Goal: Task Accomplishment & Management: Manage account settings

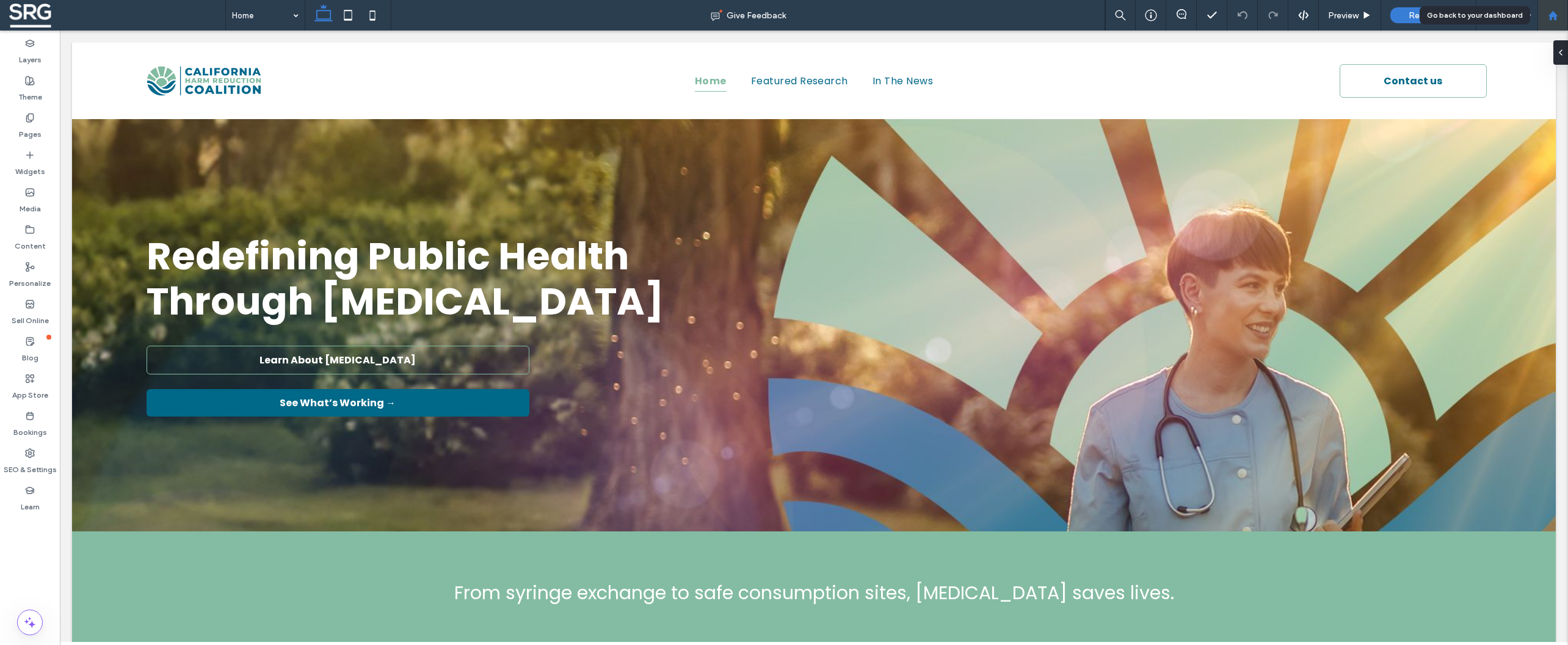
click at [1550, 17] on use at bounding box center [1552, 15] width 9 height 9
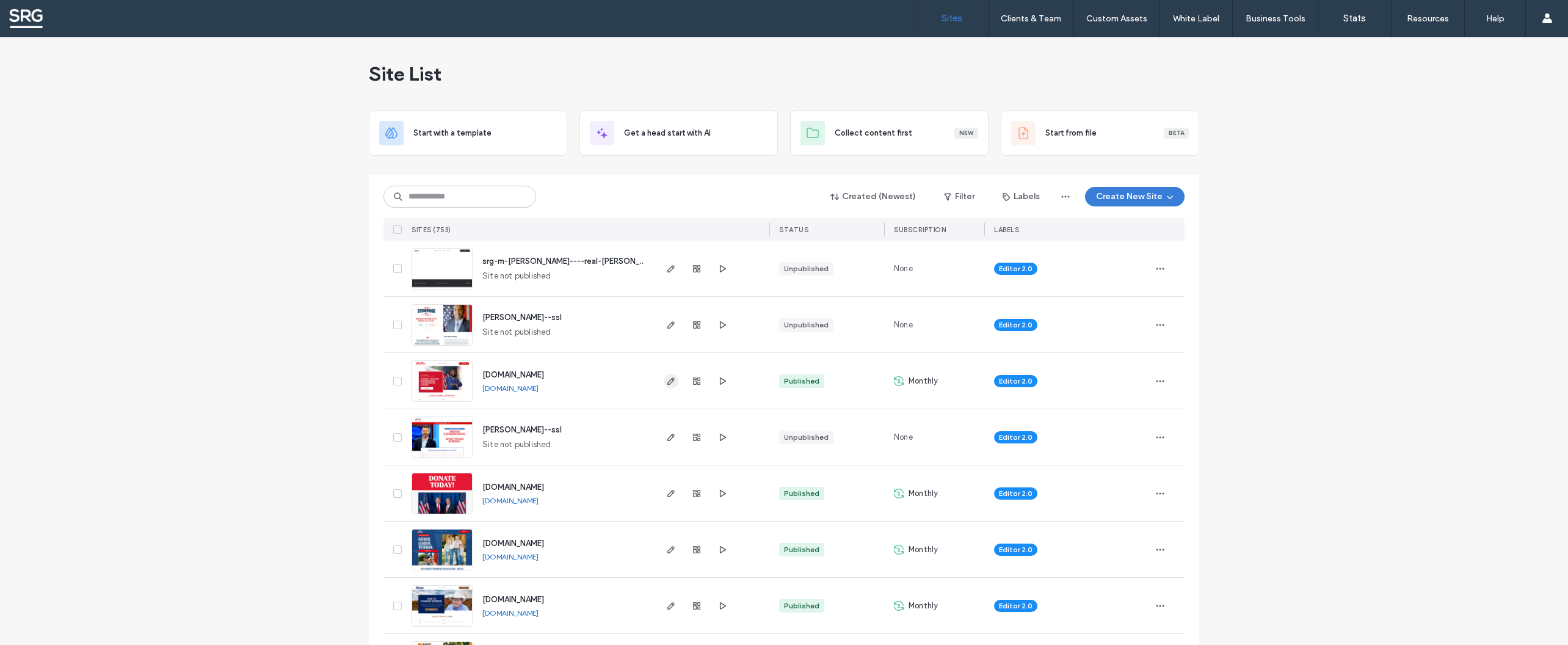
click at [666, 381] on icon "button" at bounding box center [671, 381] width 10 height 10
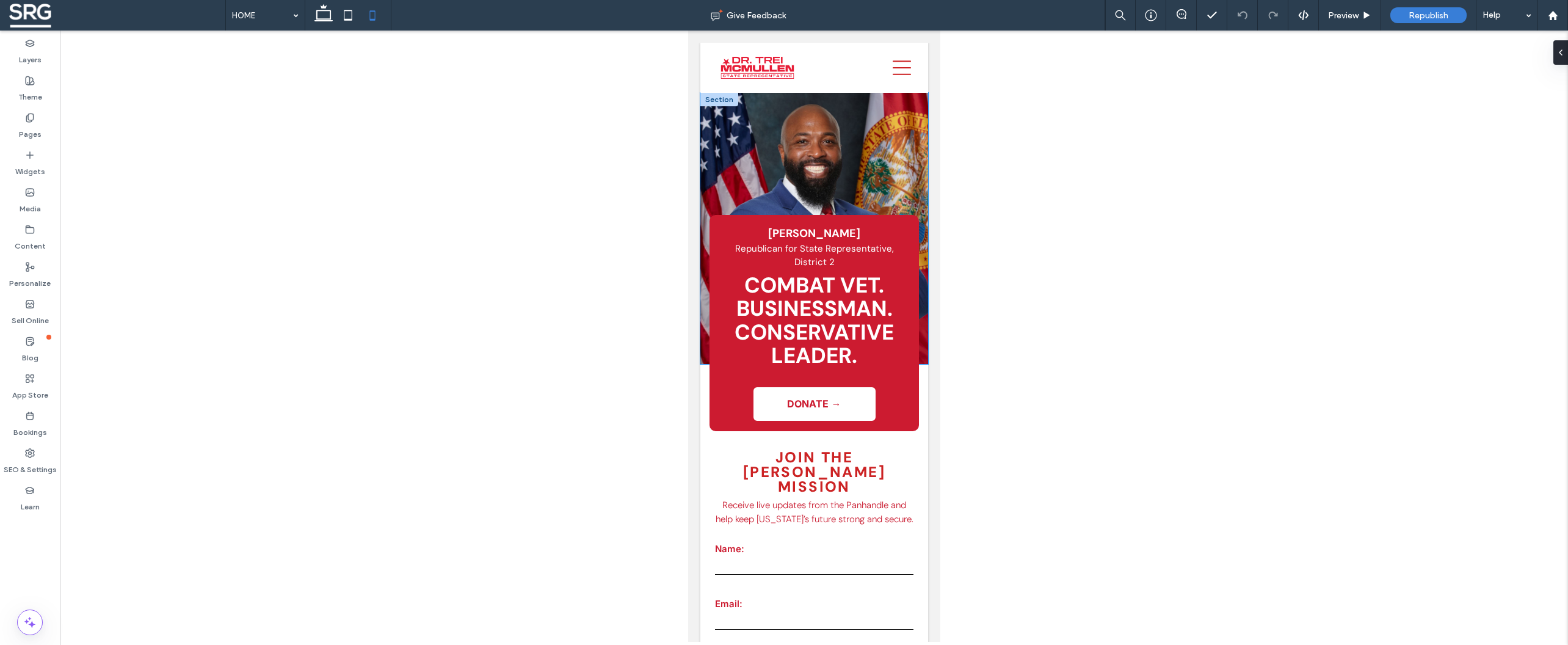
click at [720, 100] on div "COMBAT VET. BUSINESSMAN. CONSERVATIVE LEADER. Dr. Trei McMullen Republican for …" at bounding box center [813, 228] width 227 height 271
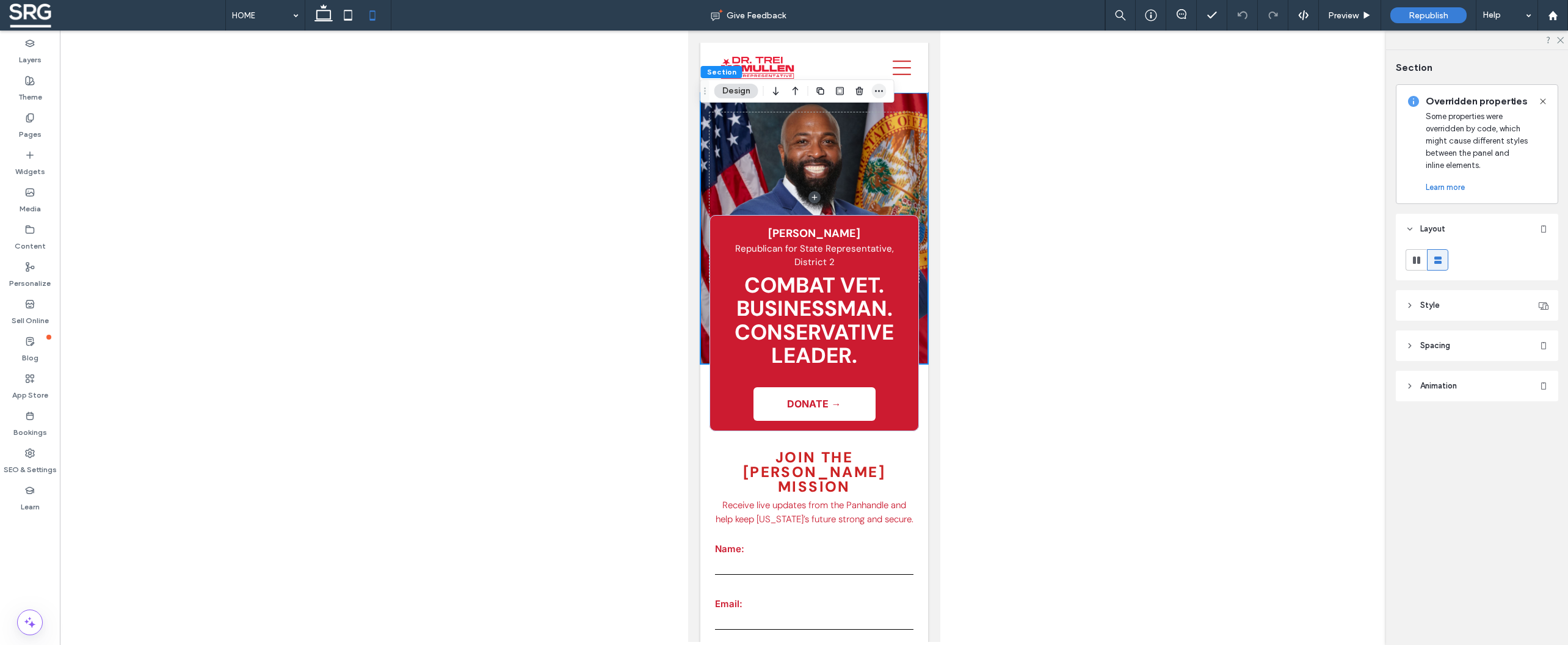
click at [877, 92] on icon "button" at bounding box center [879, 91] width 10 height 10
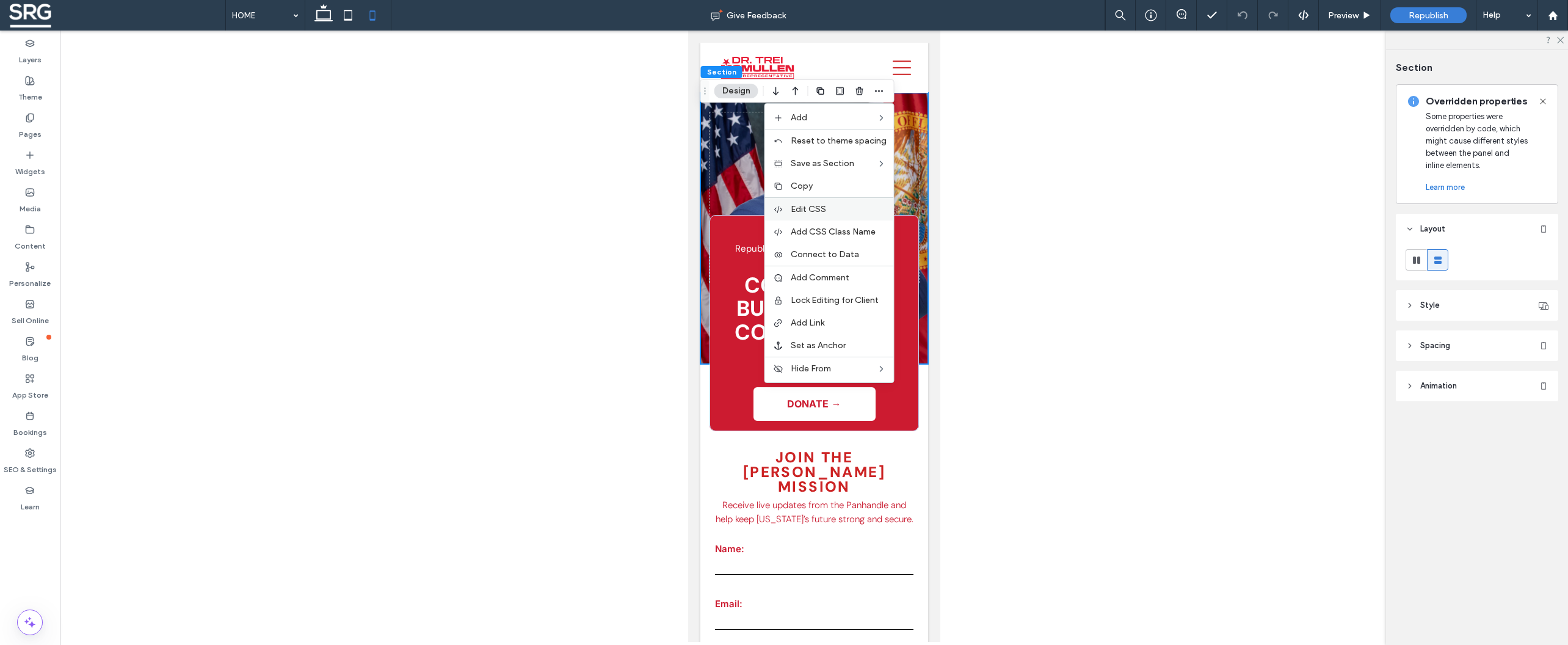
click at [826, 214] on span "Edit CSS" at bounding box center [808, 209] width 36 height 11
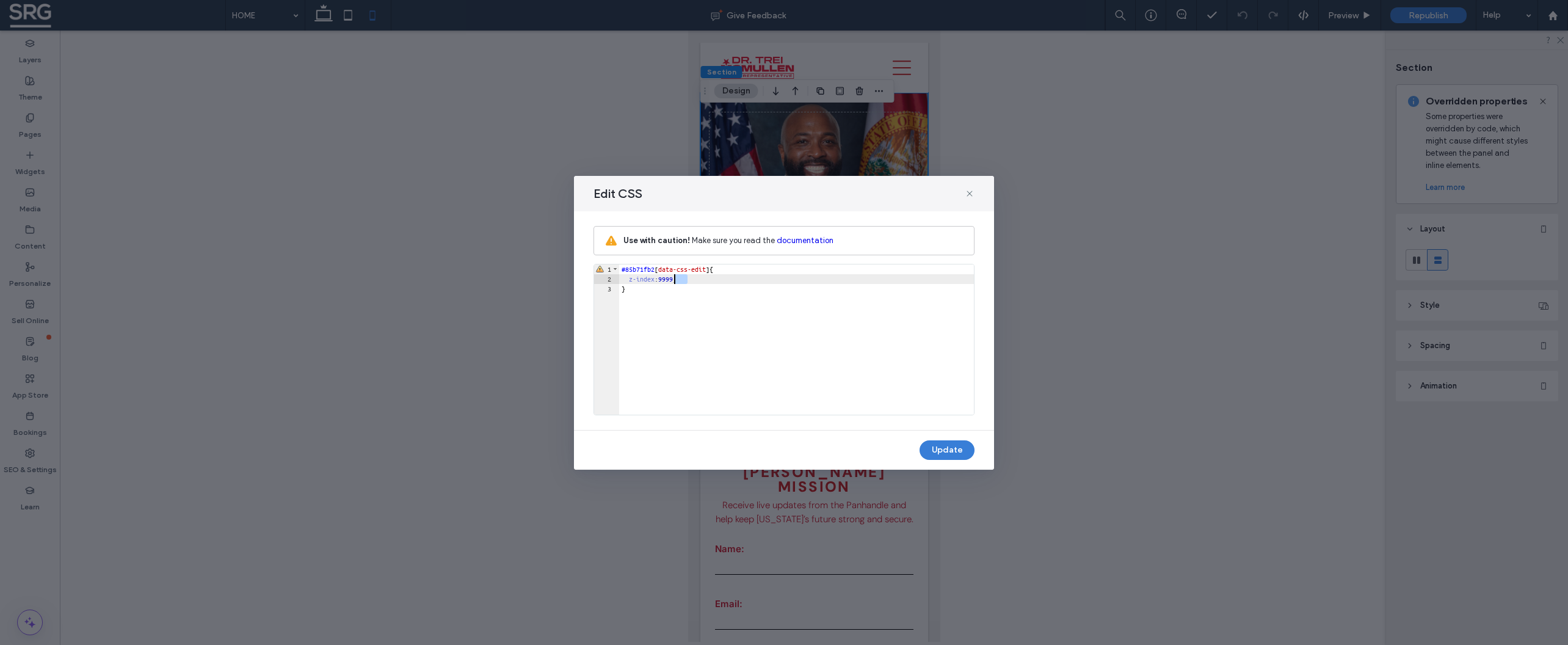
drag, startPoint x: 685, startPoint y: 282, endPoint x: 669, endPoint y: 278, distance: 16.5
click at [671, 281] on div "#85b71fb2 [ data-css-edit ] { z-index : 9999 ; }" at bounding box center [796, 350] width 354 height 170
type textarea "**"
click at [954, 448] on button "Update" at bounding box center [947, 450] width 55 height 19
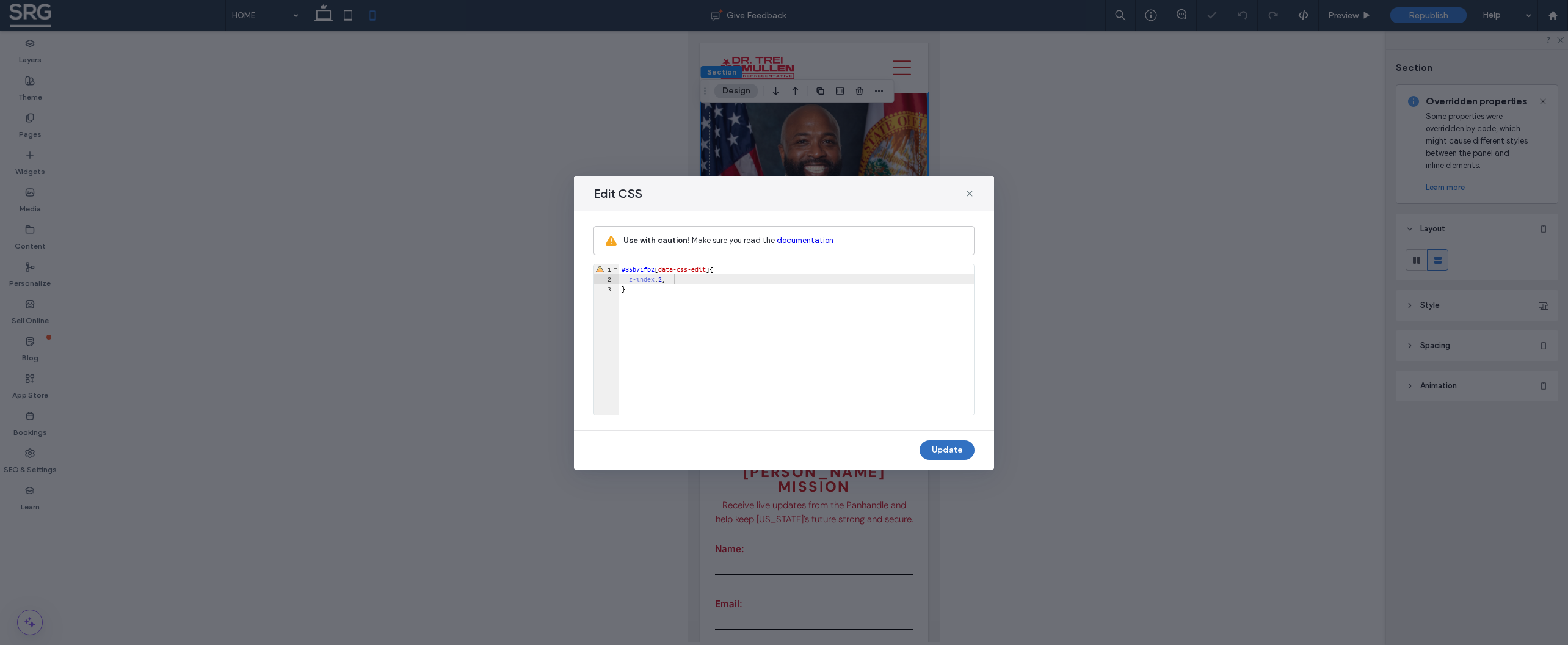
type input "*"
click at [969, 195] on icon at bounding box center [969, 193] width 10 height 10
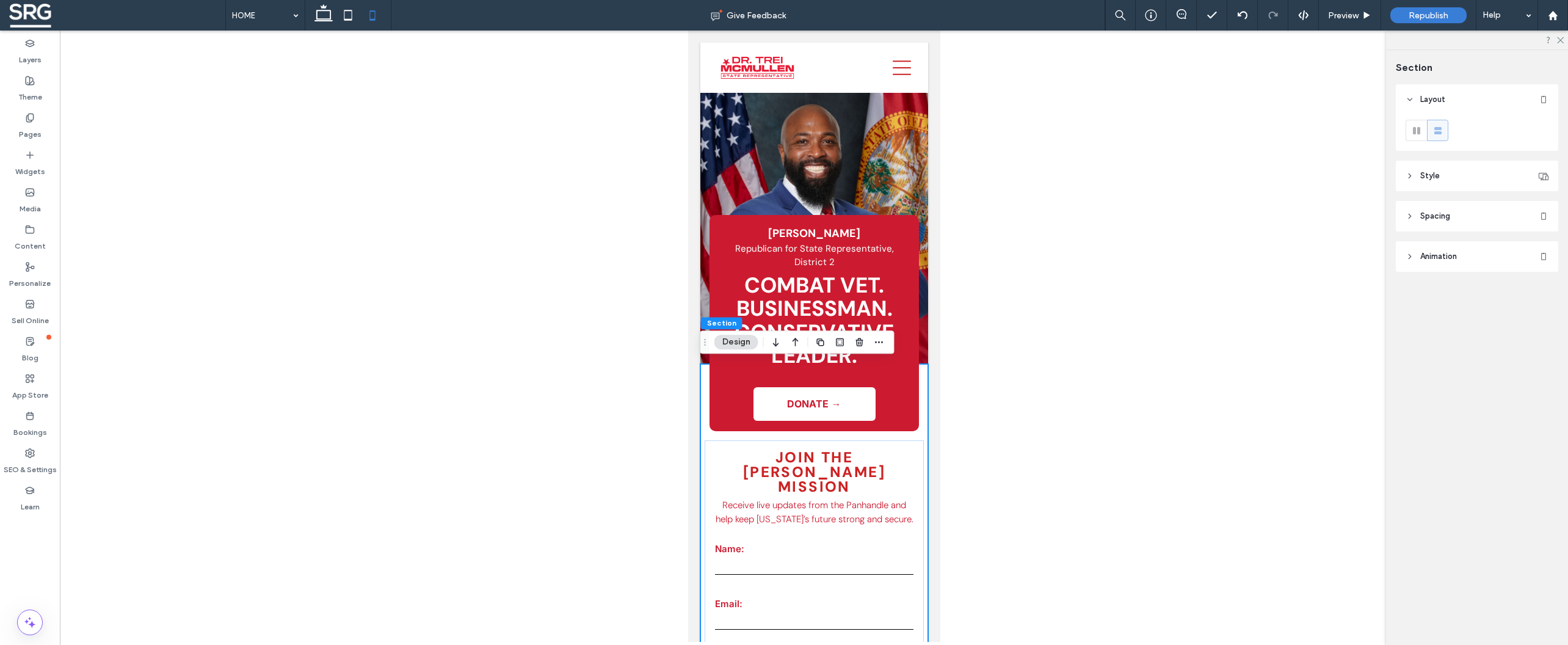
click at [1415, 172] on header "Style" at bounding box center [1477, 176] width 163 height 31
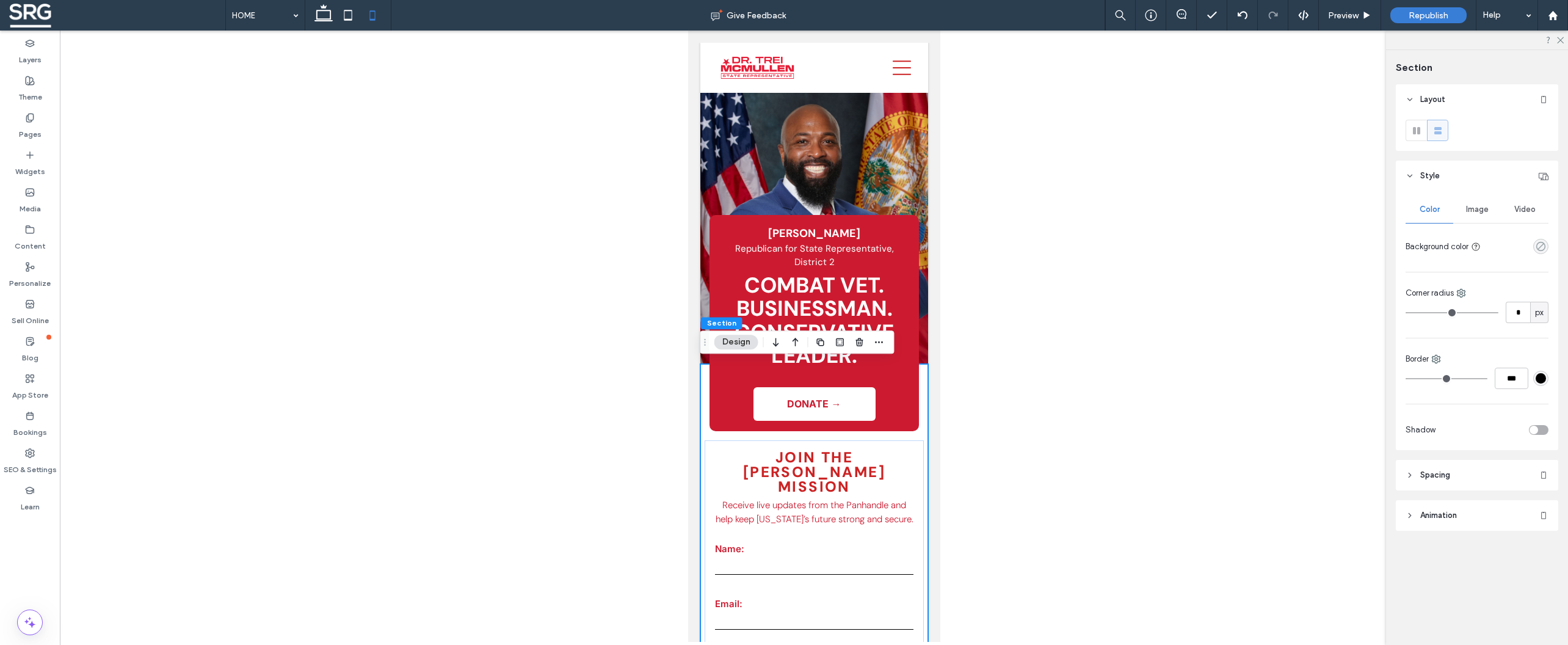
click at [1538, 250] on icon "rgba(0, 0, 0, 0)" at bounding box center [1540, 246] width 11 height 11
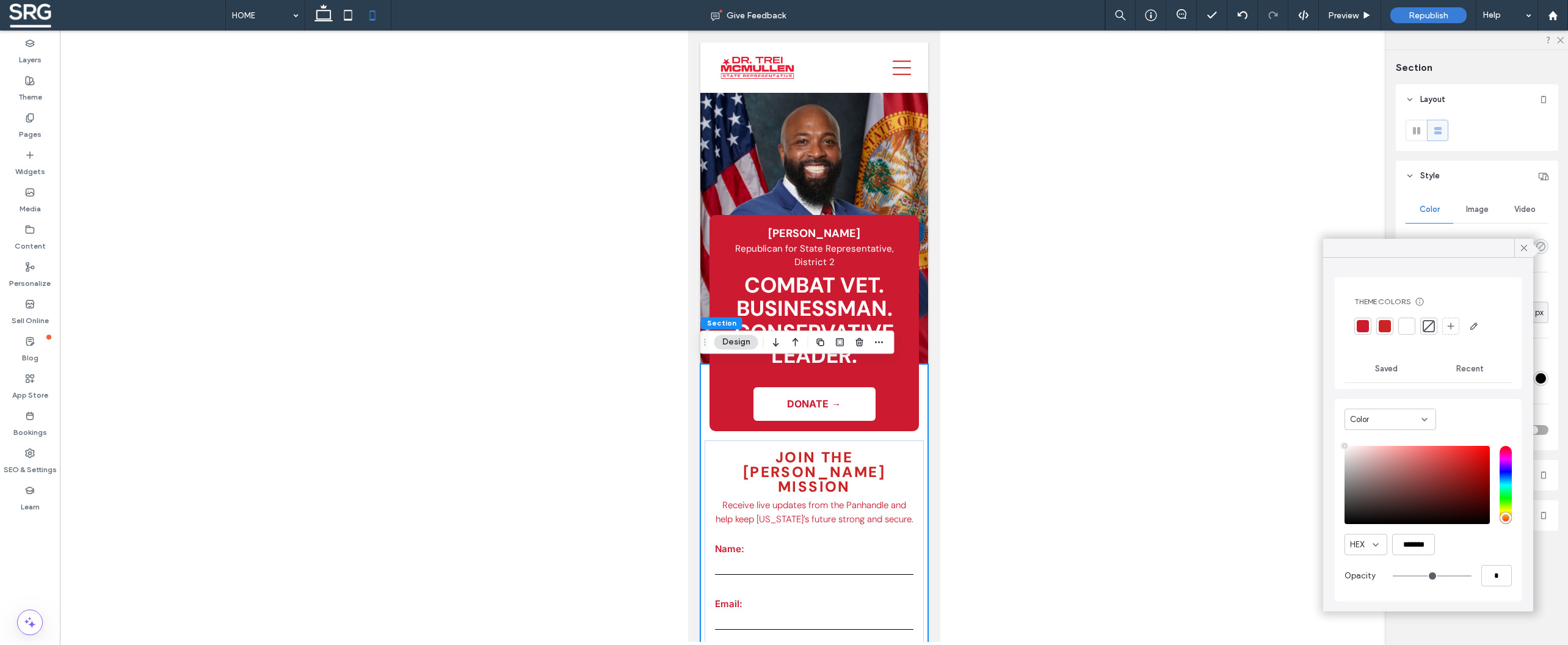
type input "**"
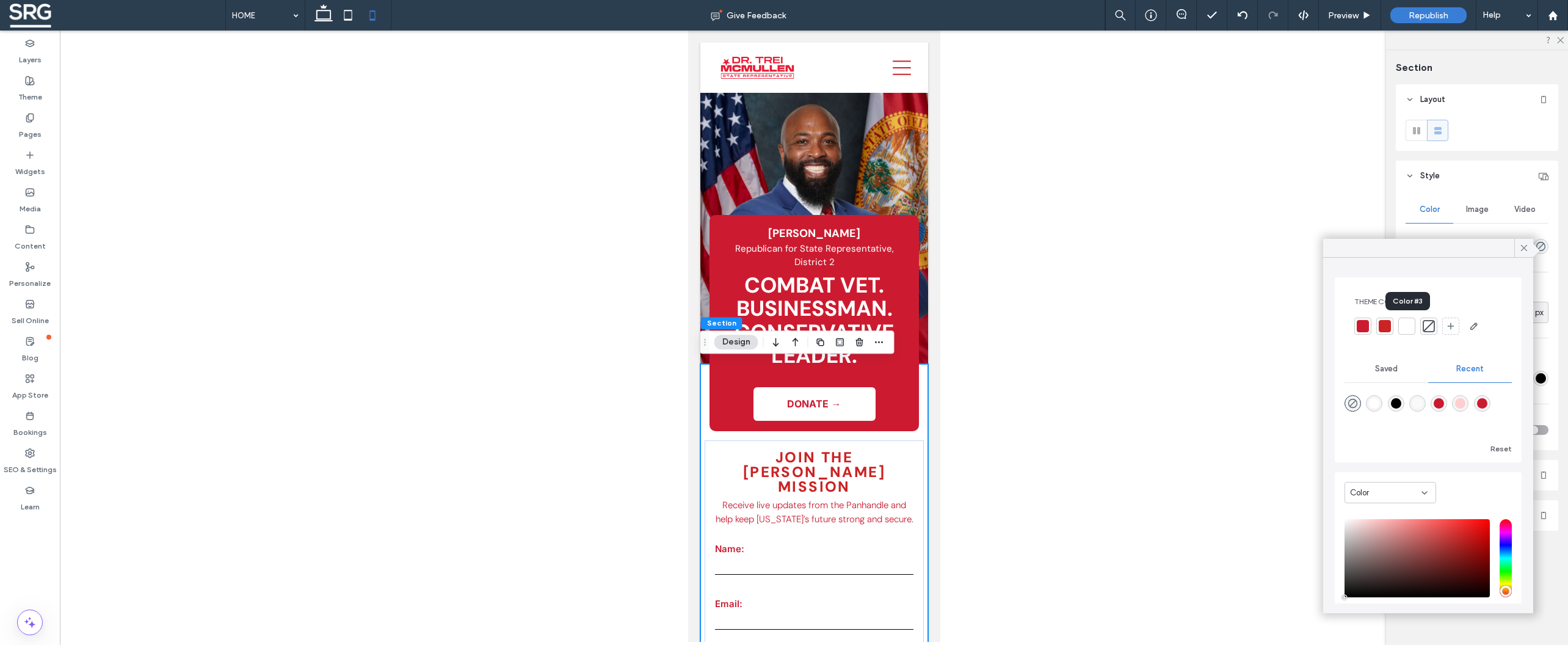
click at [1404, 326] on div at bounding box center [1406, 325] width 12 height 12
click at [1521, 248] on icon at bounding box center [1524, 248] width 11 height 11
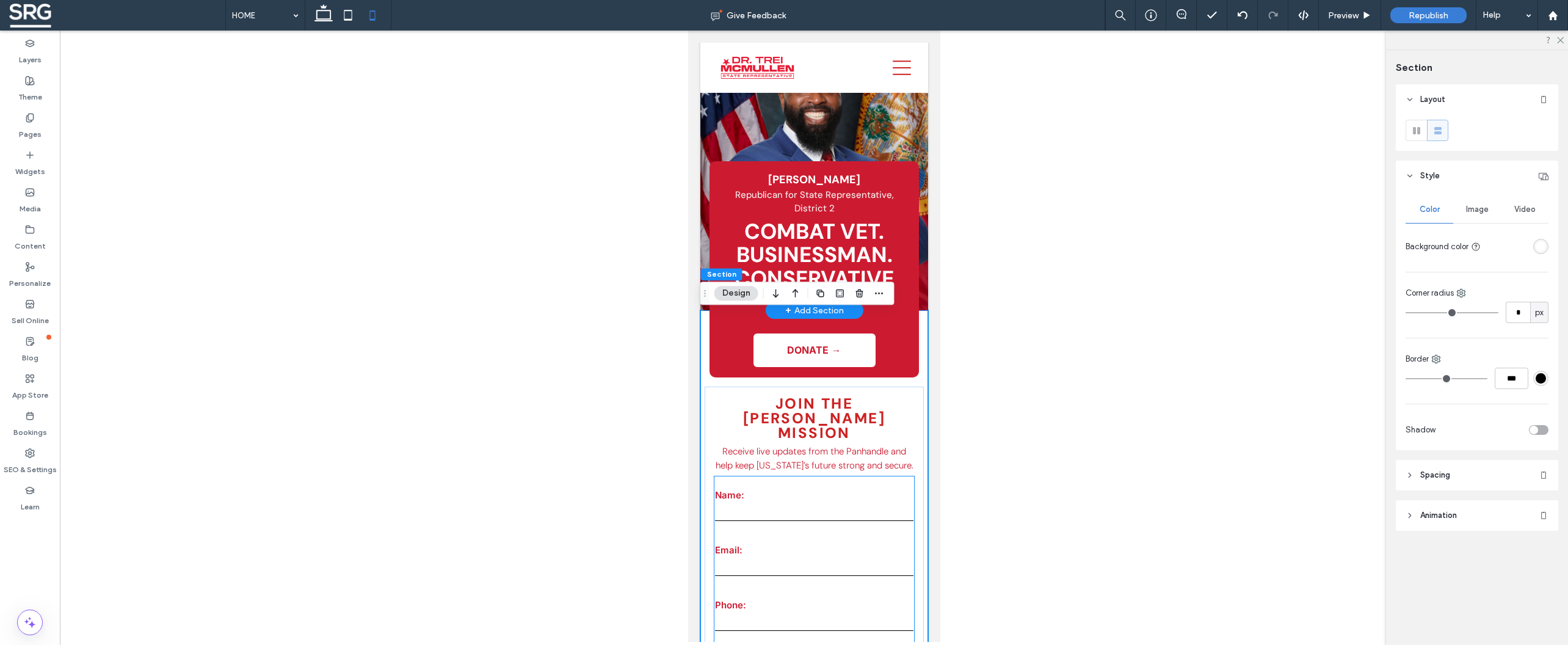
scroll to position [49, 0]
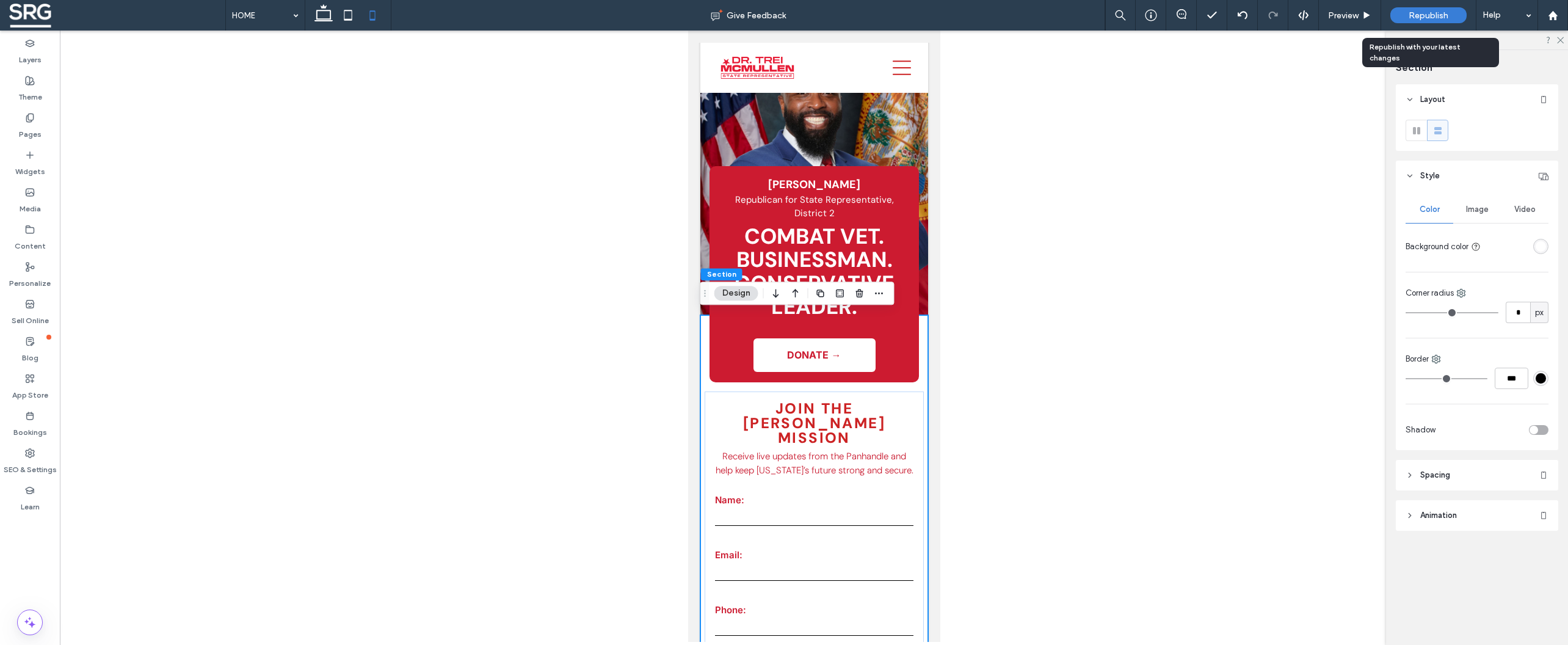
click at [1441, 16] on span "Republish" at bounding box center [1428, 15] width 40 height 11
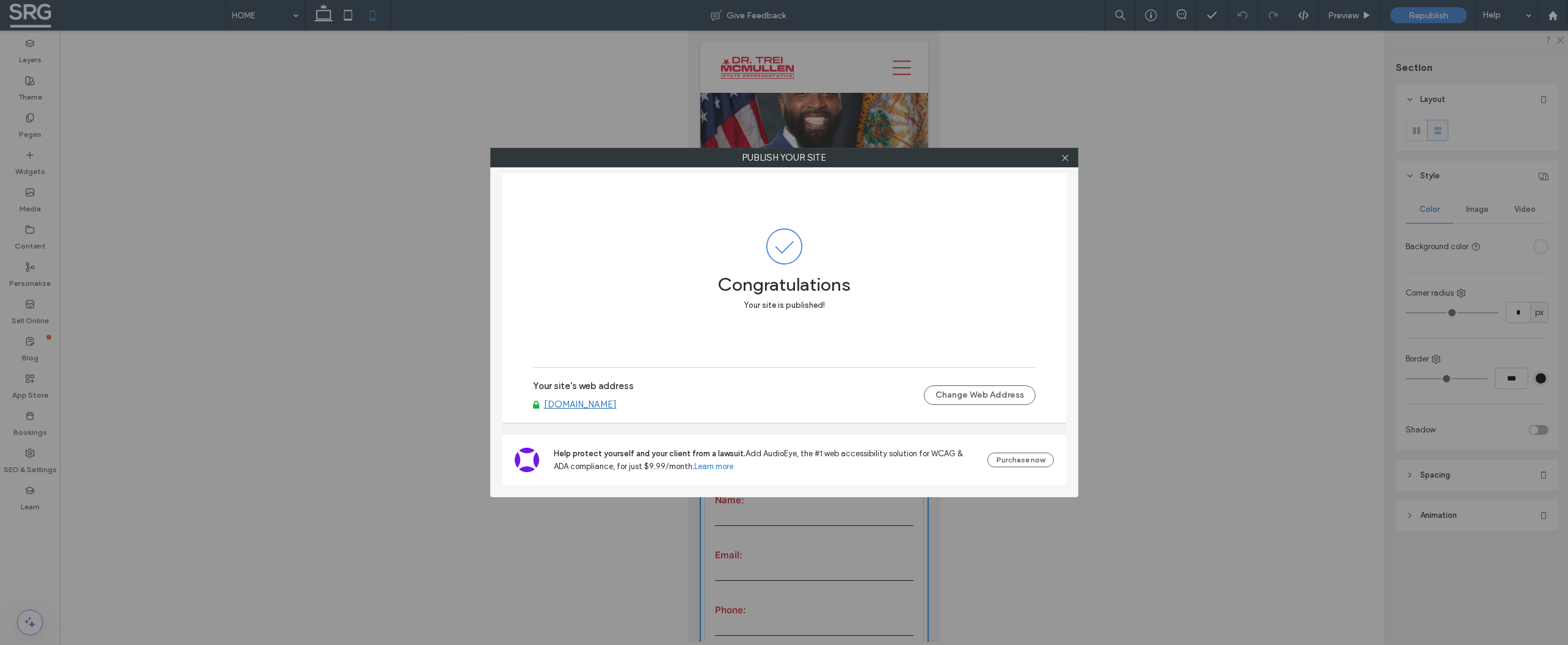
click at [617, 405] on link "www.treimcmullen.com" at bounding box center [580, 405] width 73 height 11
click at [1063, 160] on icon at bounding box center [1065, 157] width 9 height 9
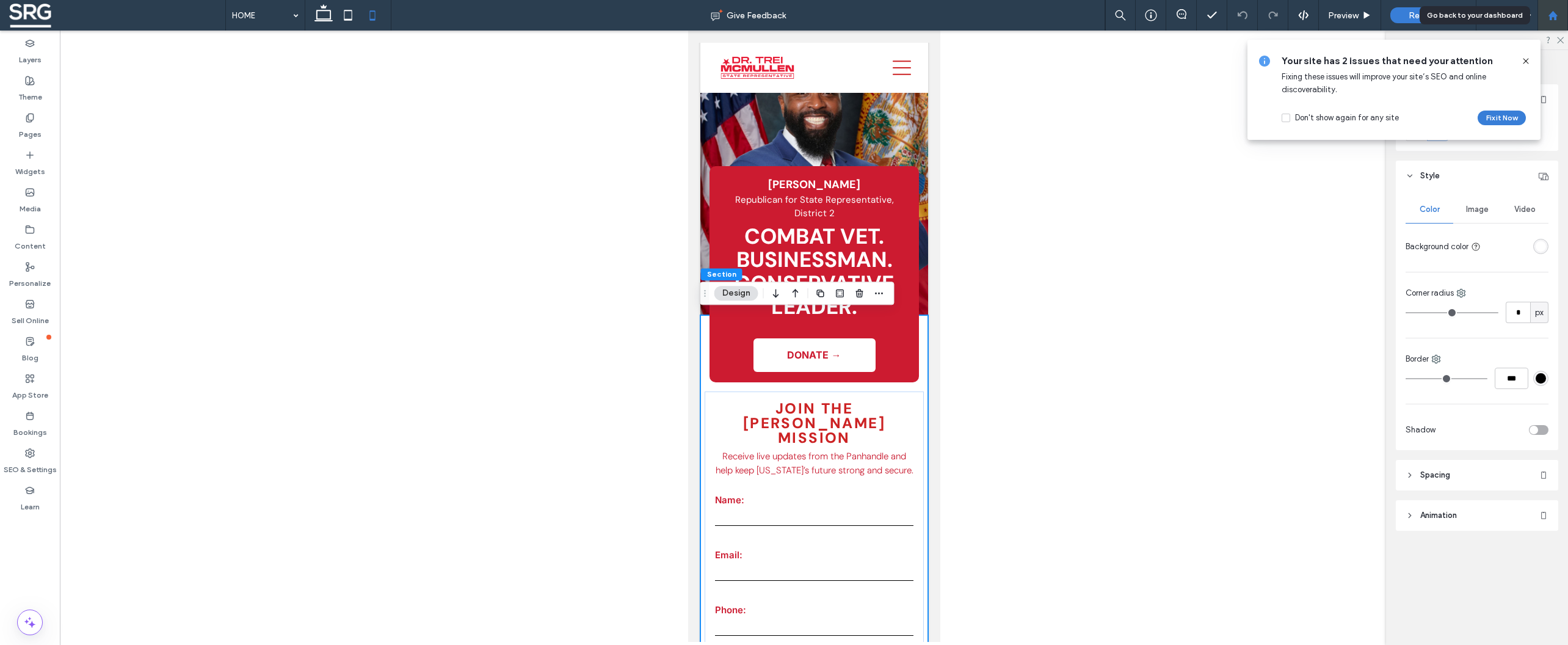
click at [1550, 15] on use at bounding box center [1552, 15] width 9 height 9
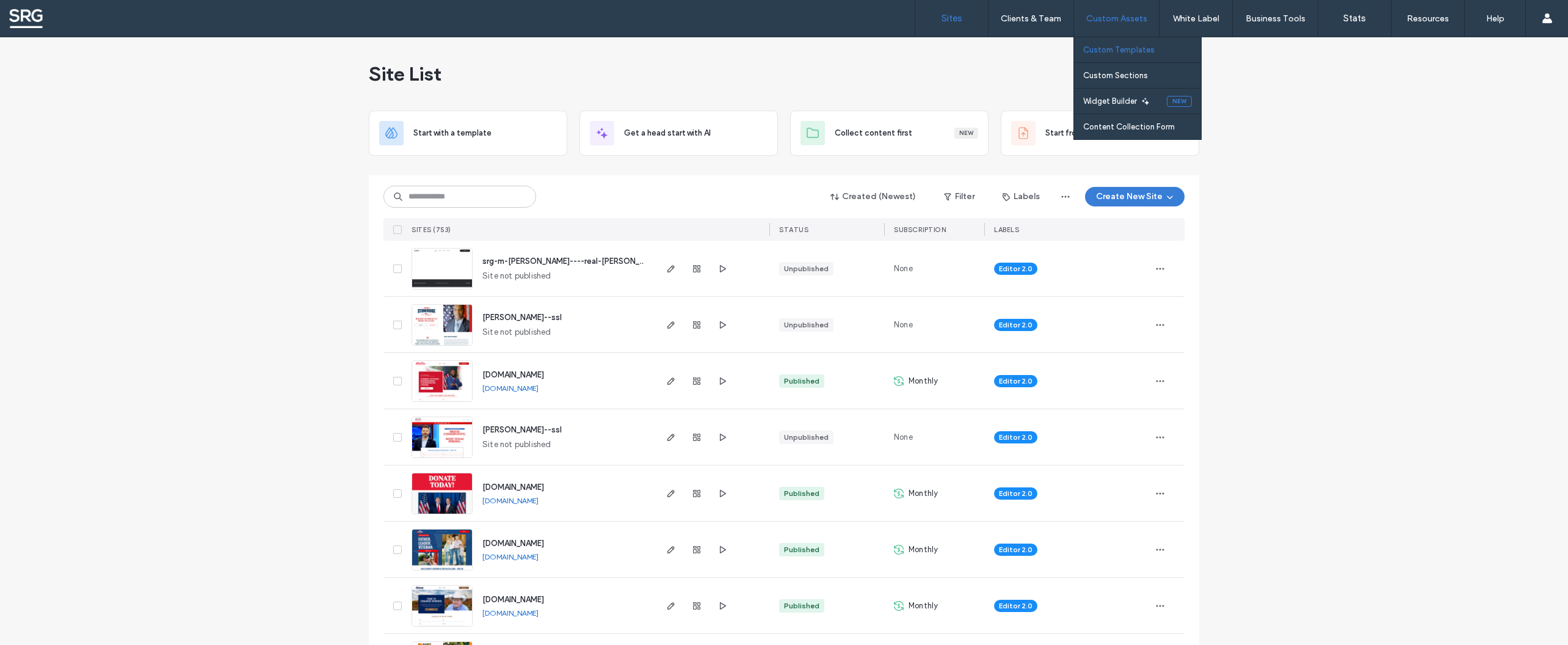
click at [1104, 44] on link "Custom Templates" at bounding box center [1142, 49] width 118 height 25
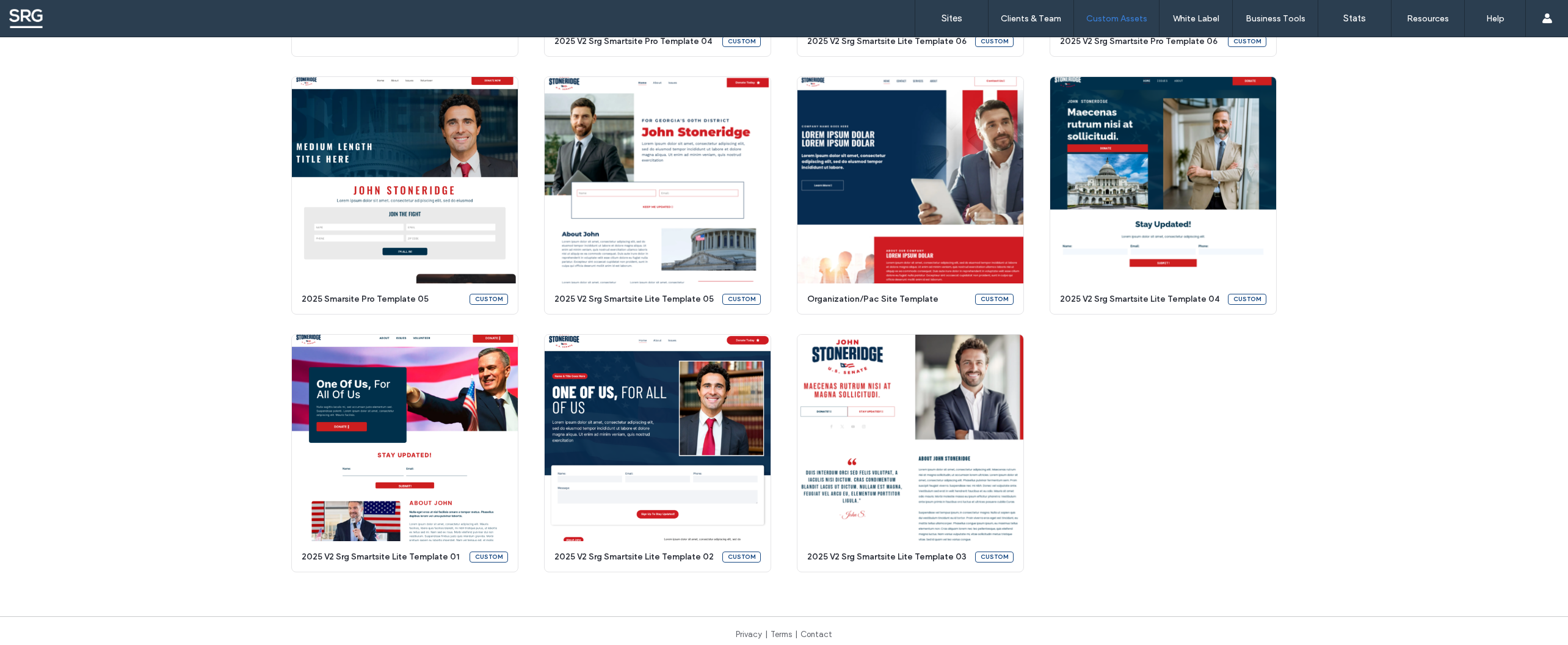
scroll to position [340, 0]
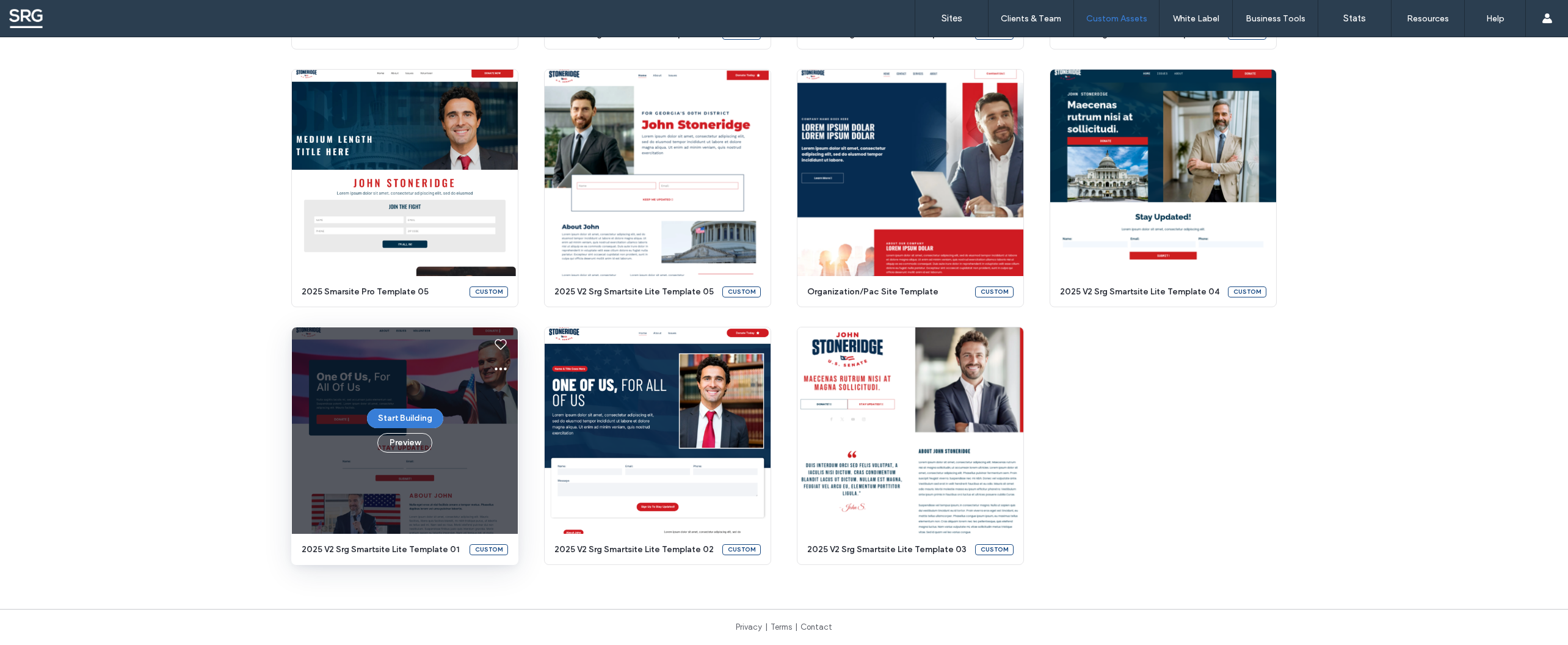
click at [457, 439] on div "Start Building Preview" at bounding box center [405, 430] width 226 height 206
click at [501, 368] on use at bounding box center [500, 369] width 12 height 3
click at [536, 431] on span "Edit template" at bounding box center [534, 426] width 51 height 12
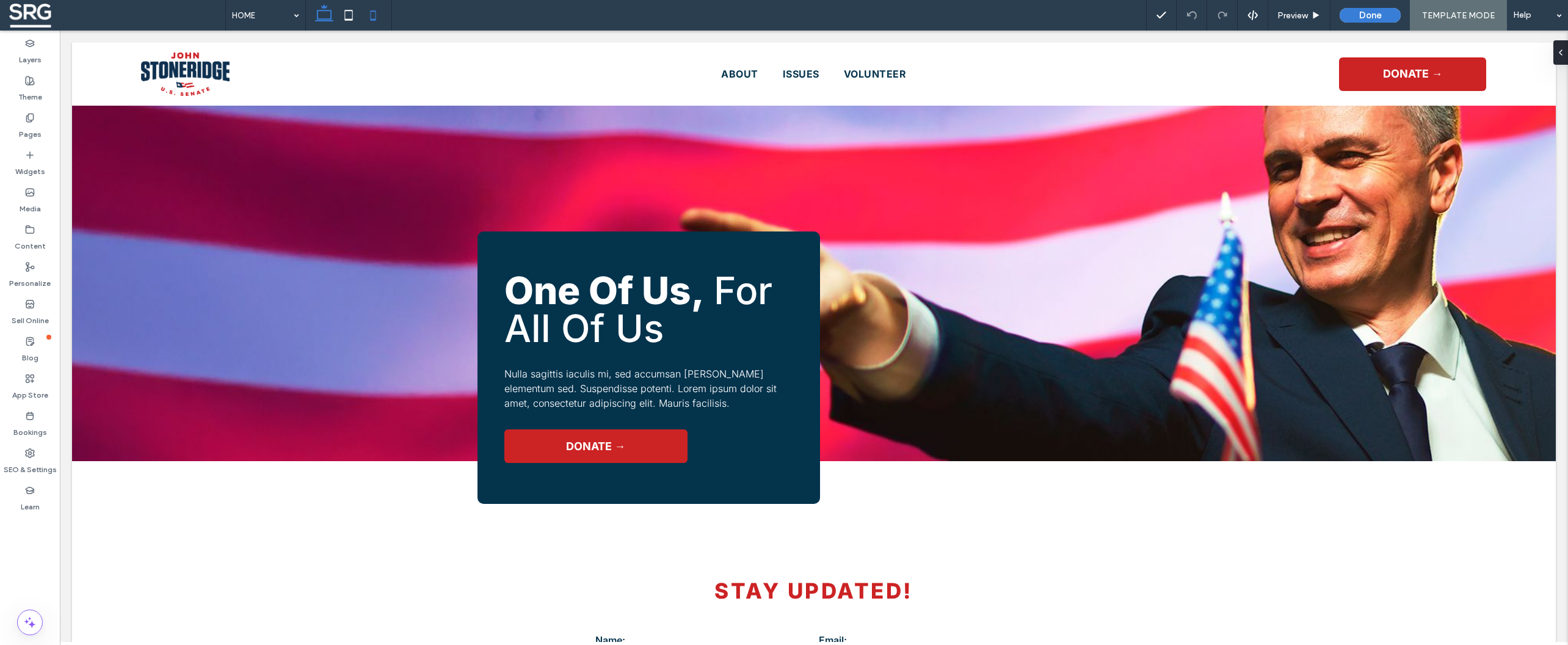
click at [374, 19] on icon at bounding box center [373, 15] width 24 height 24
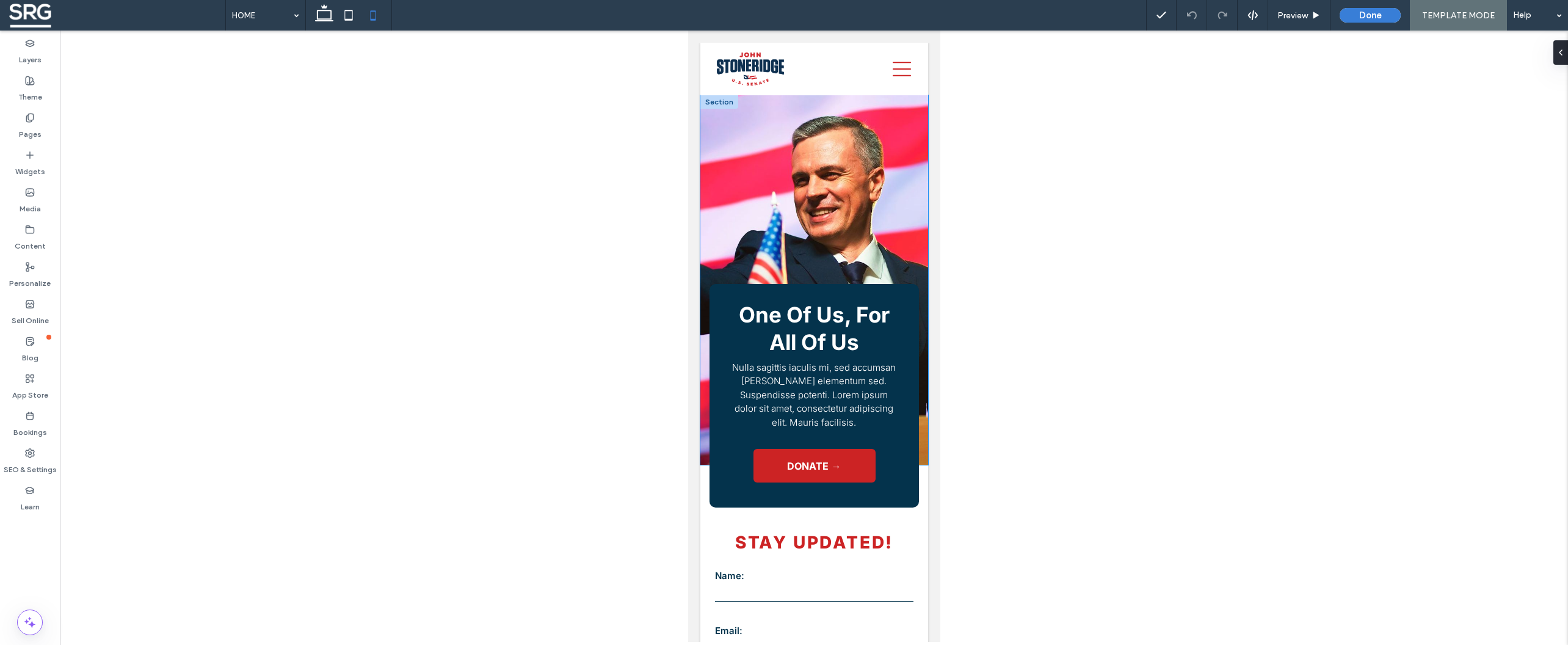
click at [723, 107] on div "One Of Us, For All Of Us Nulla sagittis iaculis mi, sed accumsan [PERSON_NAME] …" at bounding box center [813, 280] width 227 height 370
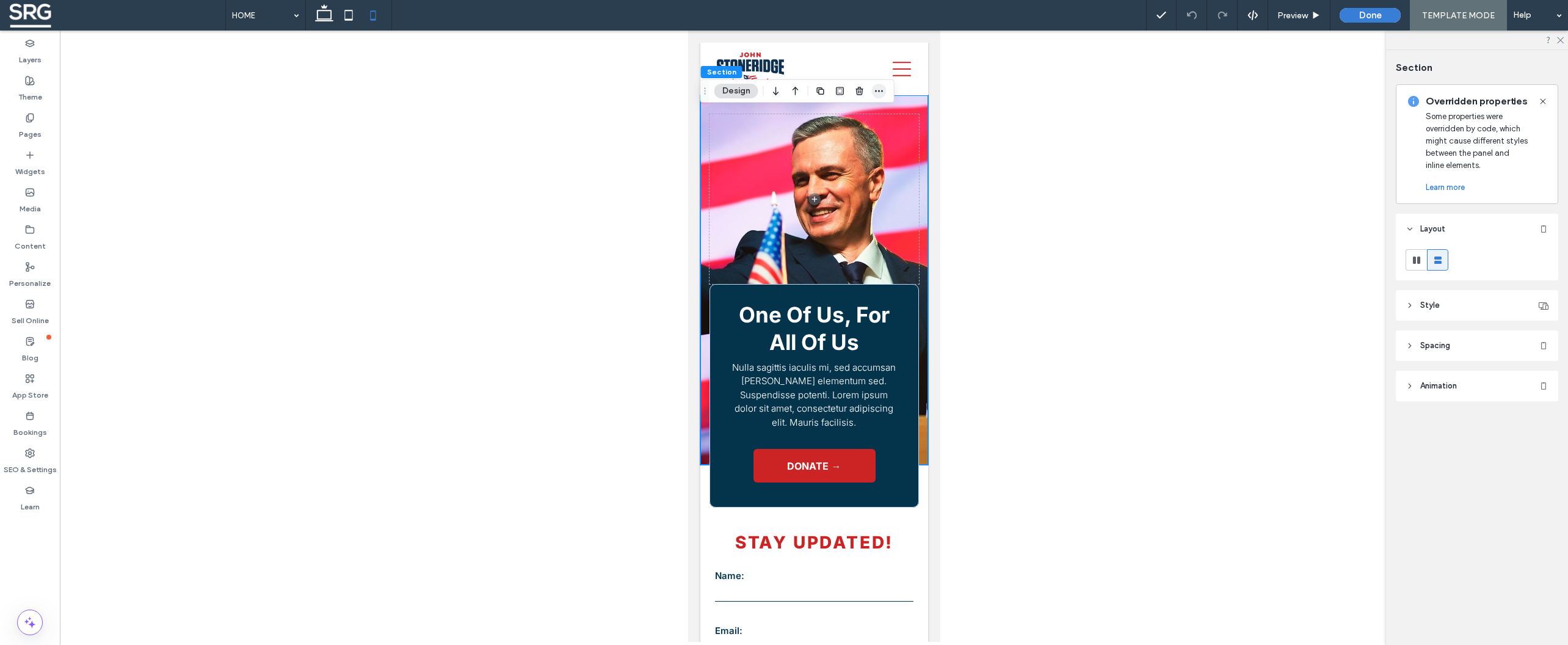
click at [879, 95] on span "button" at bounding box center [879, 91] width 15 height 15
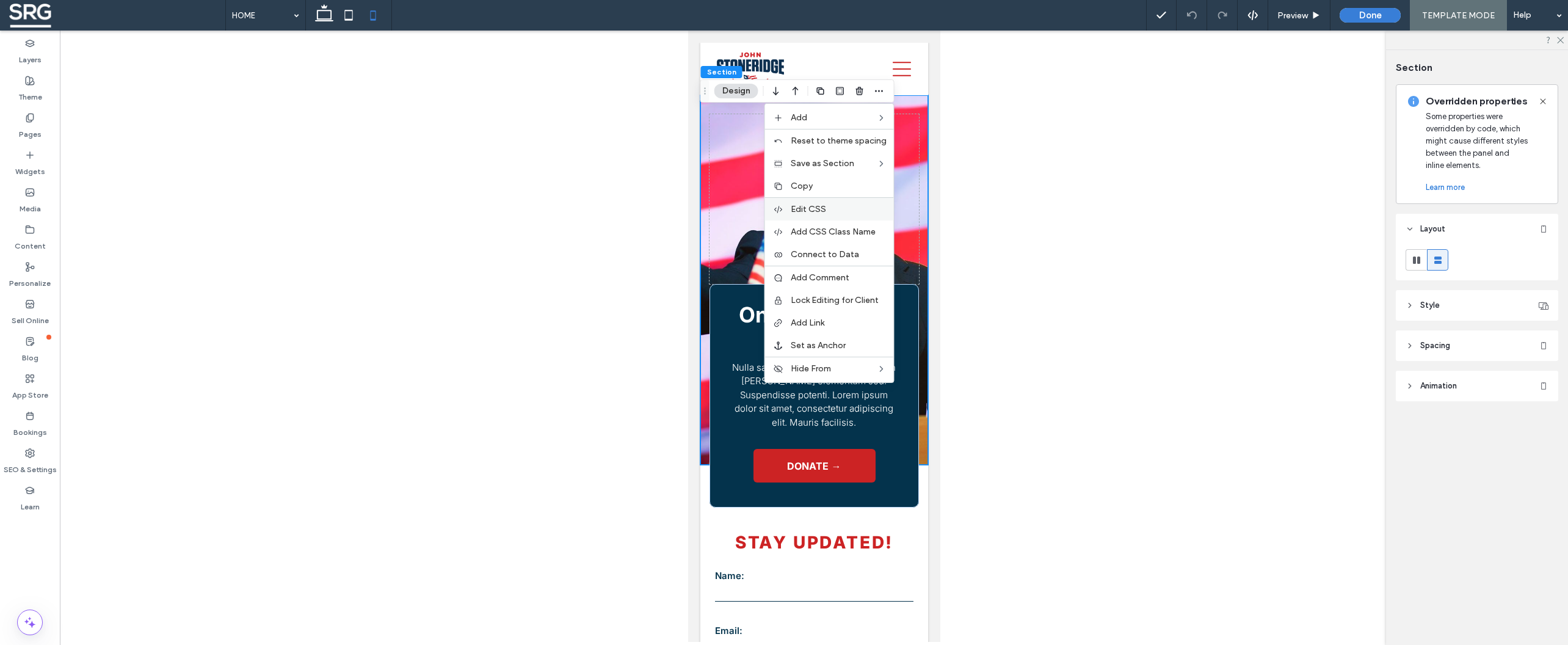
drag, startPoint x: 815, startPoint y: 213, endPoint x: 127, endPoint y: 182, distance: 688.7
click at [815, 213] on span "Edit CSS" at bounding box center [808, 209] width 36 height 11
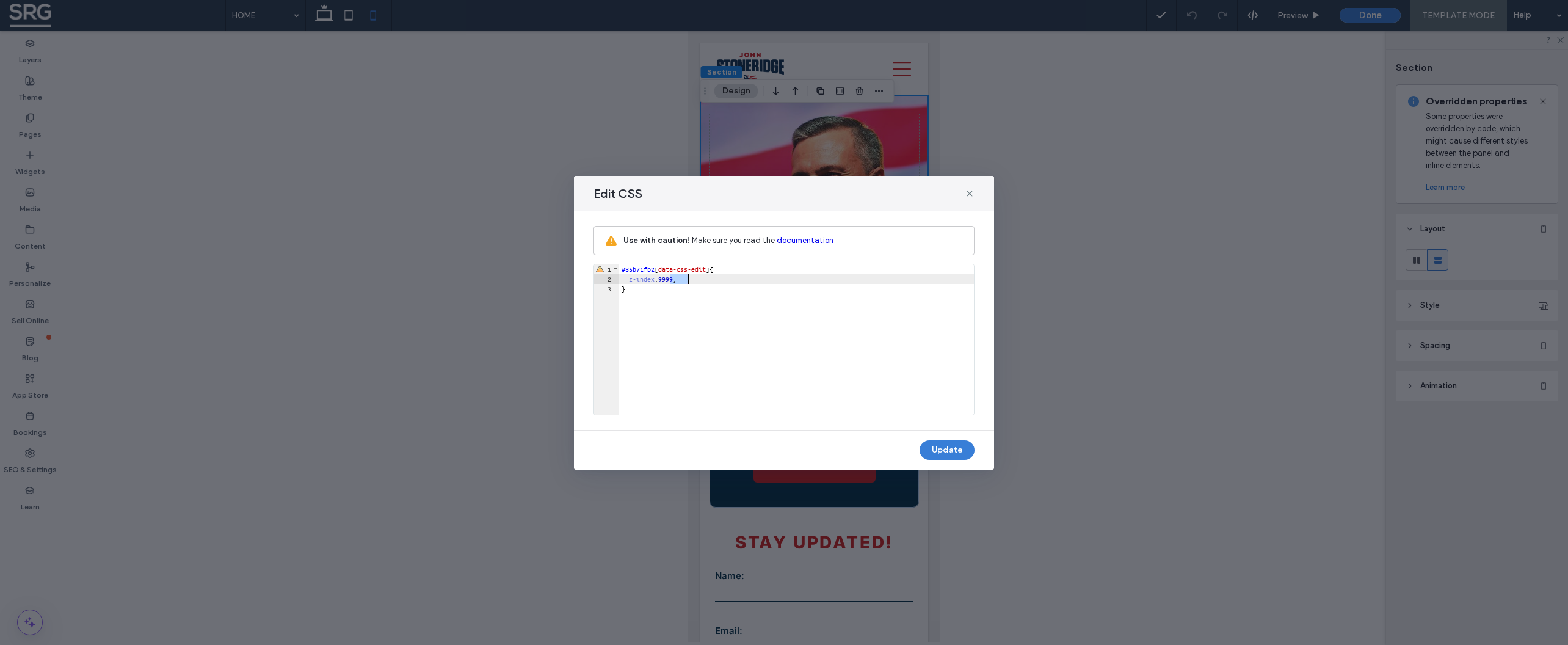
drag, startPoint x: 671, startPoint y: 280, endPoint x: 685, endPoint y: 282, distance: 14.1
click at [685, 282] on div "#85b71fb2 [ data-css-edit ] { z-index : 9999 ; }" at bounding box center [796, 350] width 354 height 170
type textarea "**"
click at [950, 453] on button "Update" at bounding box center [947, 450] width 55 height 19
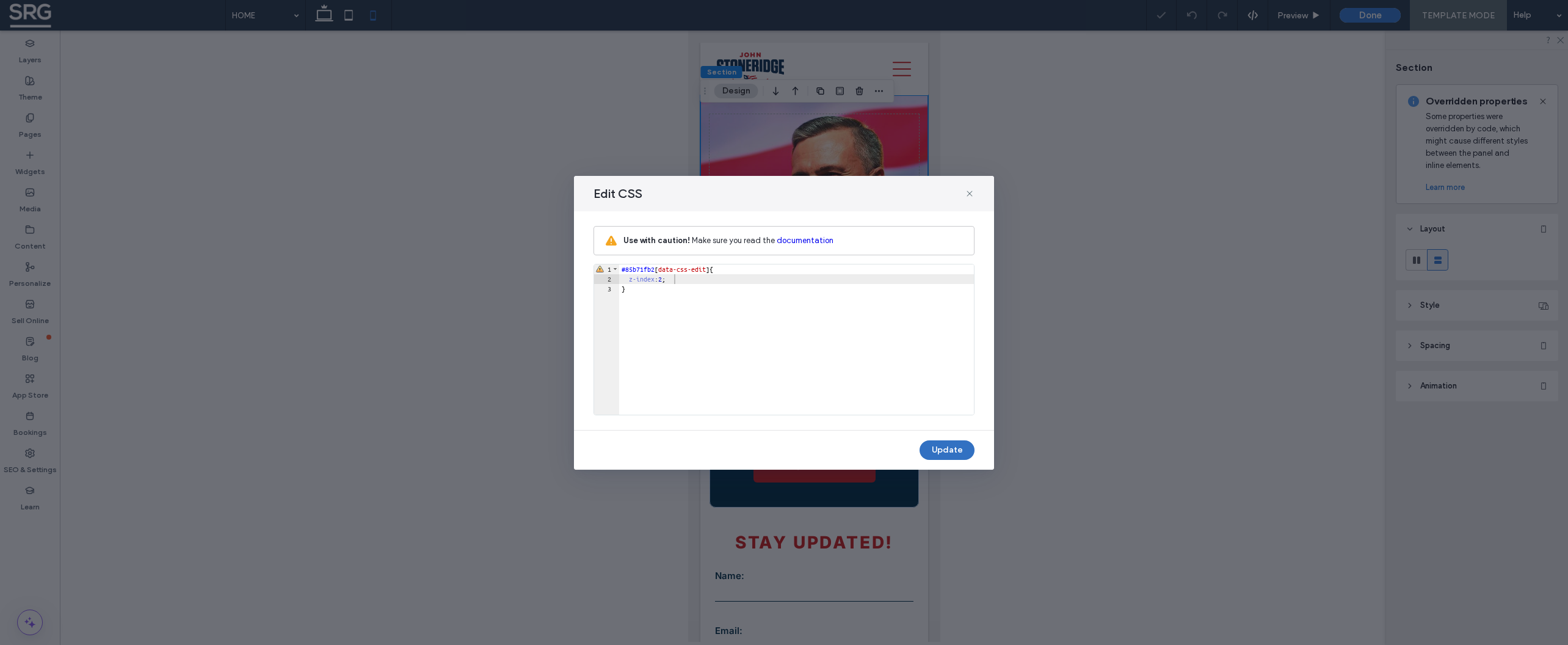
type input "*"
click at [969, 195] on icon at bounding box center [969, 193] width 10 height 10
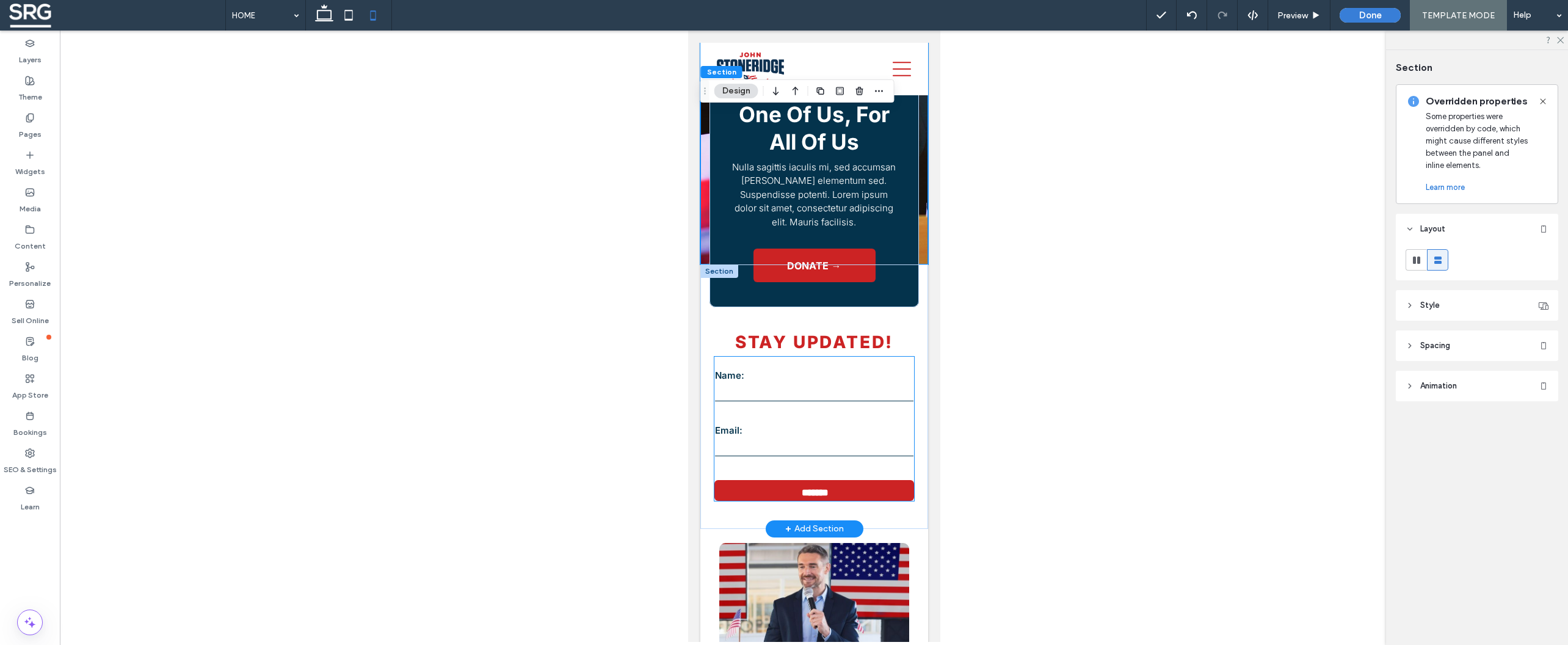
scroll to position [108, 0]
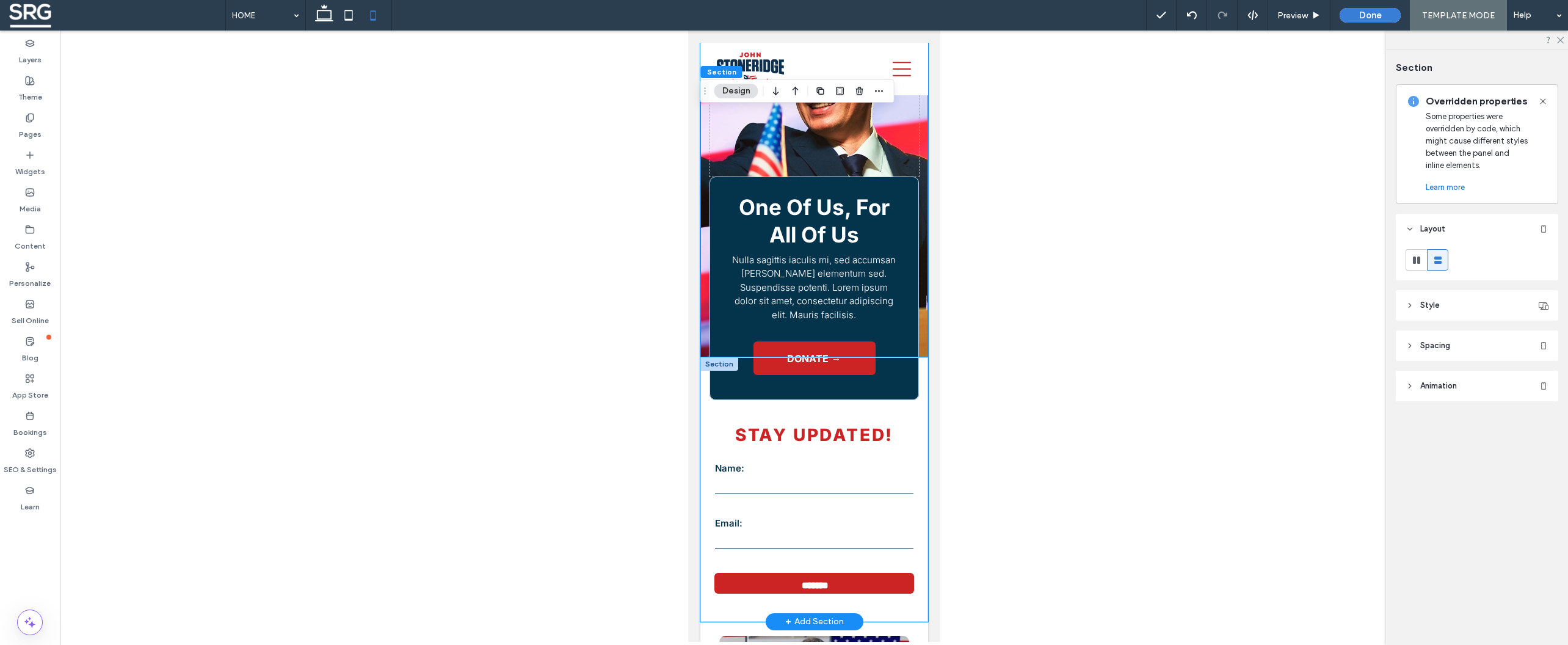
click at [914, 397] on div "Stay Updated! Contact Us Name: Email: ******* Thank you for contacting us. We w…" at bounding box center [813, 489] width 227 height 264
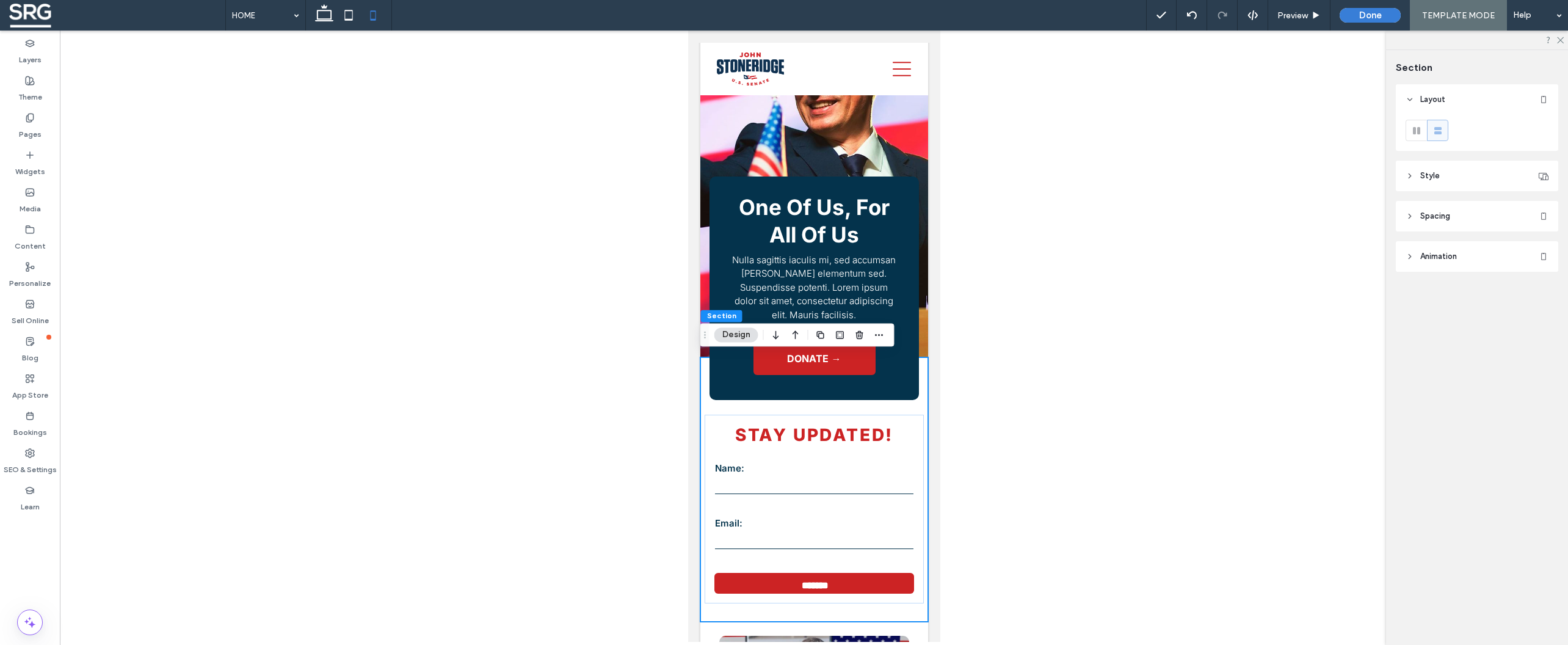
click at [1406, 173] on icon at bounding box center [1409, 176] width 9 height 9
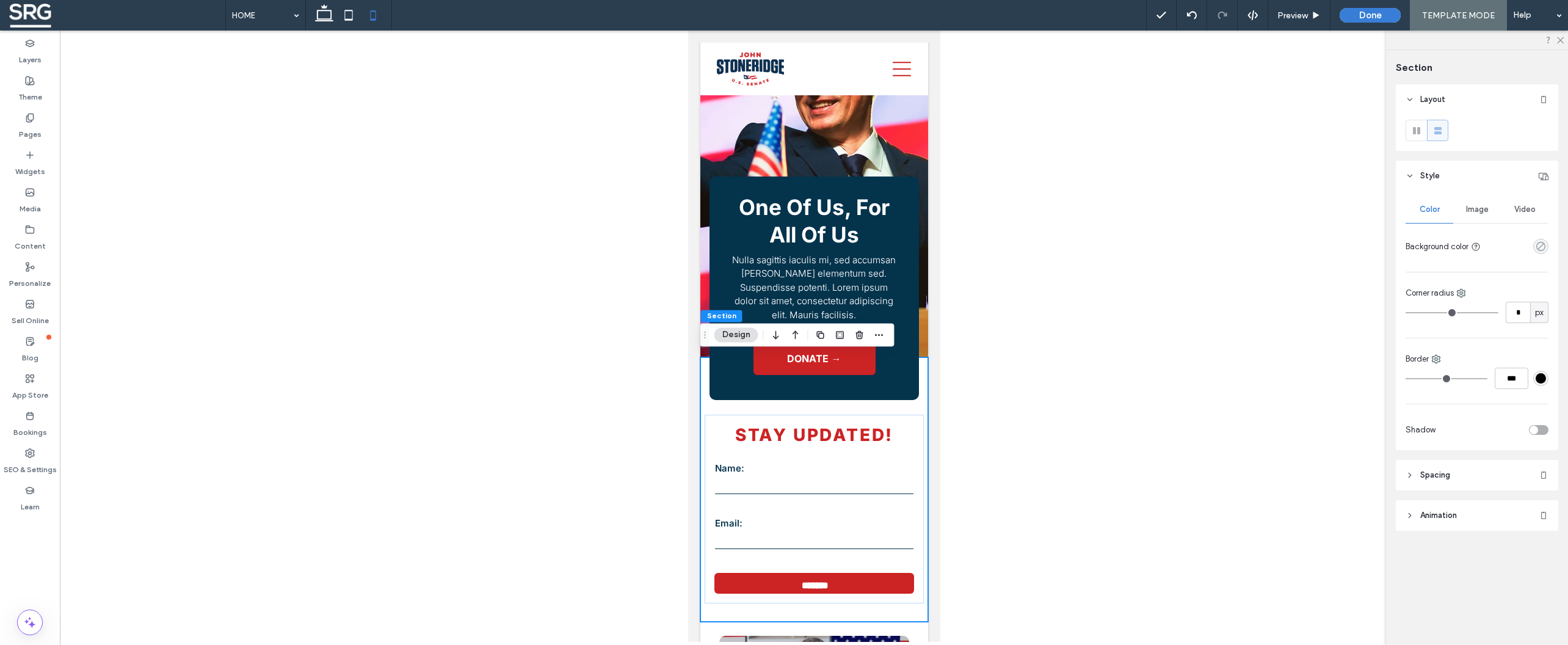
click at [1540, 248] on icon "rgba(0, 0, 0, 0)" at bounding box center [1540, 246] width 11 height 11
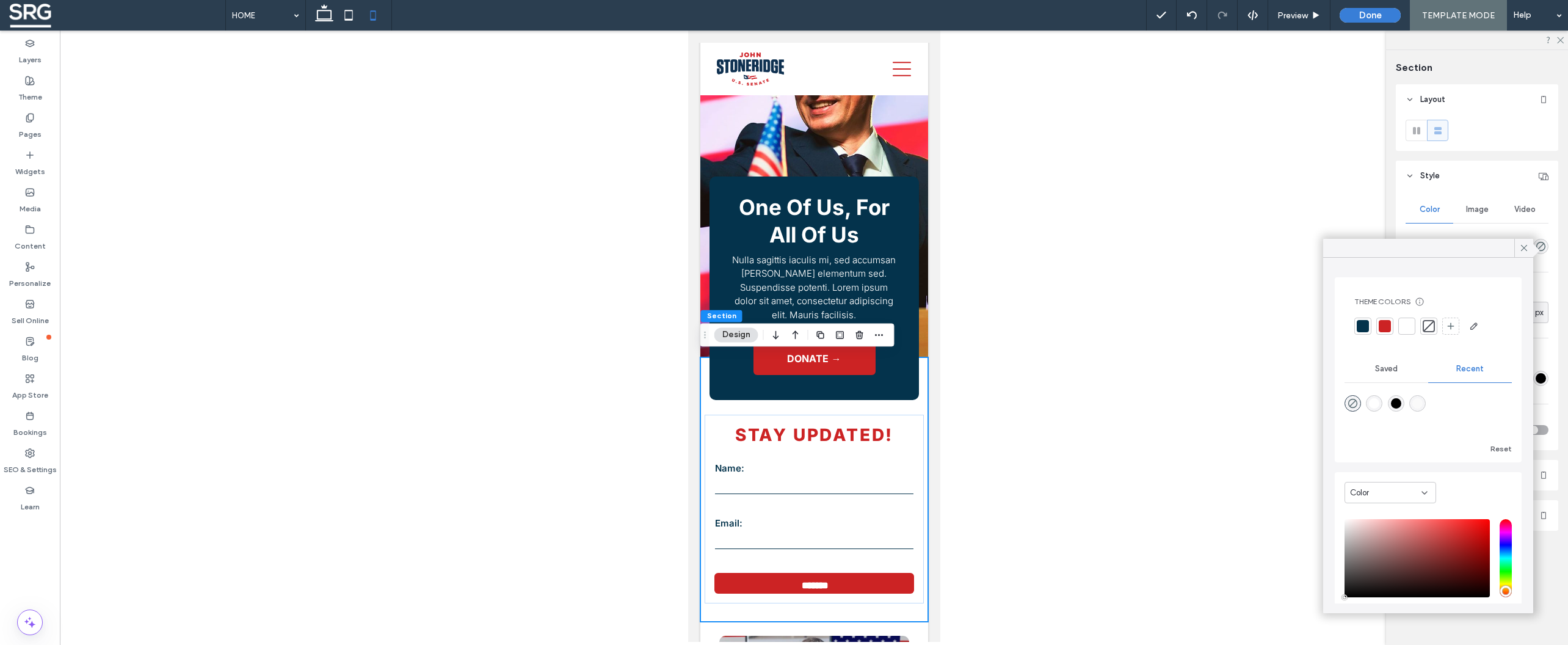
click at [1408, 331] on div at bounding box center [1406, 325] width 12 height 12
click at [1204, 334] on div at bounding box center [814, 336] width 1508 height 611
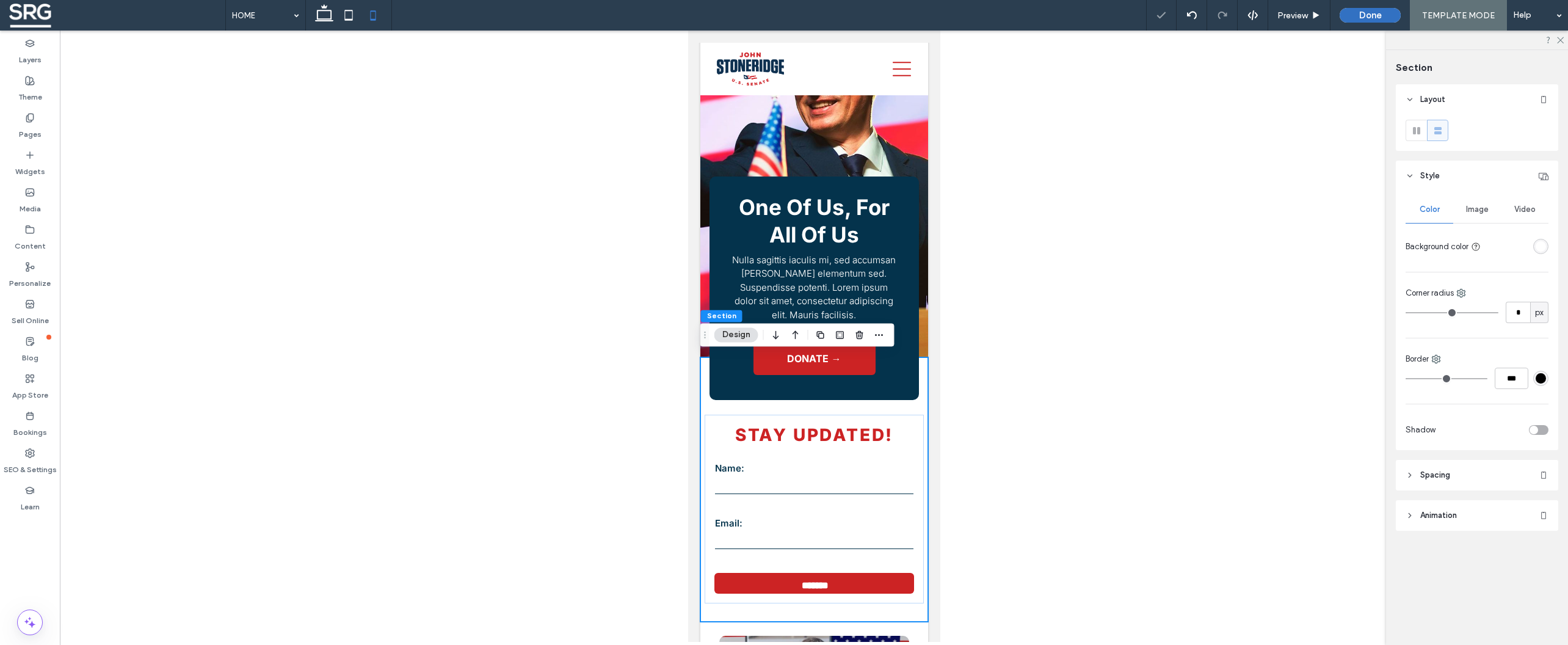
click at [1379, 14] on button "Done" at bounding box center [1369, 15] width 61 height 15
